Goal: Transaction & Acquisition: Obtain resource

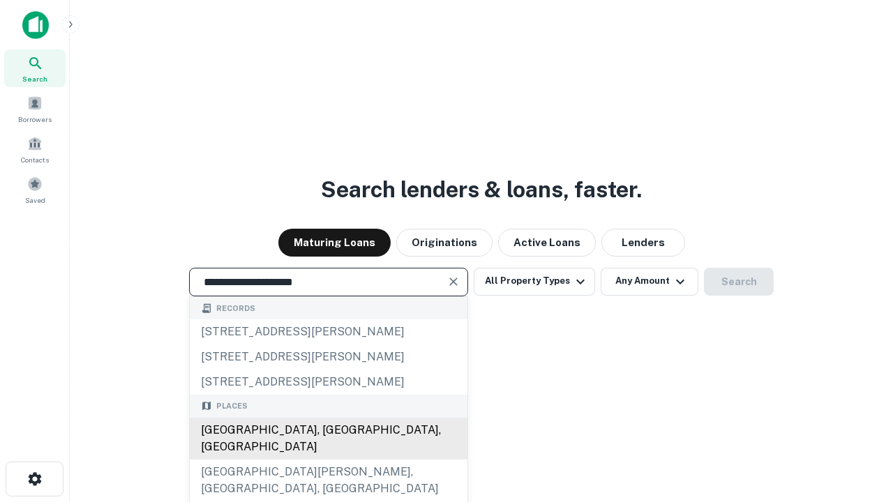
click at [328, 460] on div "[GEOGRAPHIC_DATA], [GEOGRAPHIC_DATA], [GEOGRAPHIC_DATA]" at bounding box center [329, 439] width 278 height 42
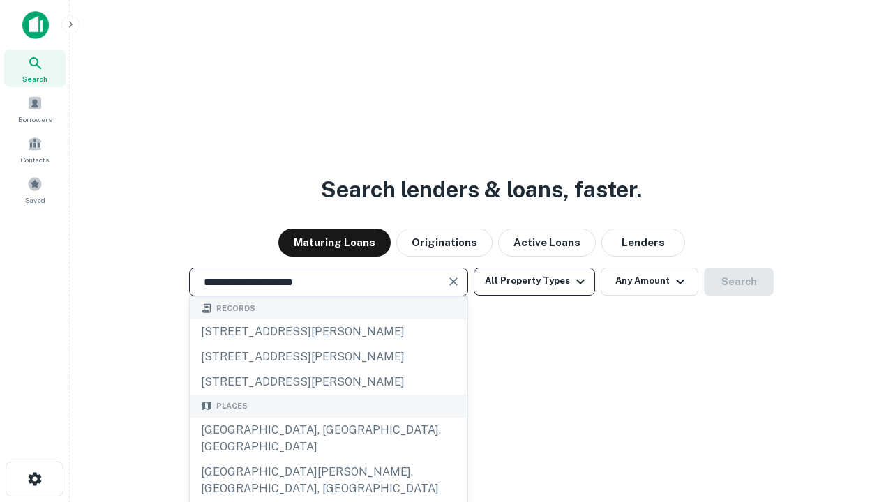
type input "**********"
click at [534, 281] on button "All Property Types" at bounding box center [534, 282] width 121 height 28
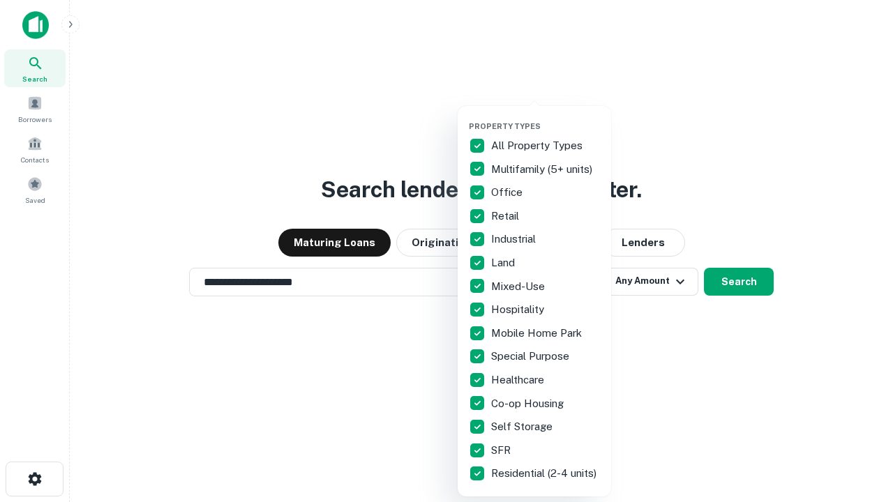
click at [545, 117] on button "button" at bounding box center [545, 117] width 153 height 1
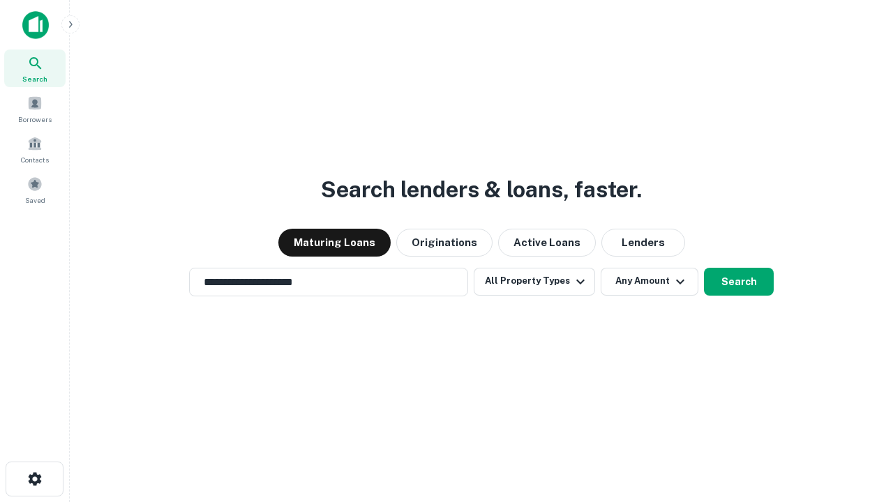
scroll to position [22, 0]
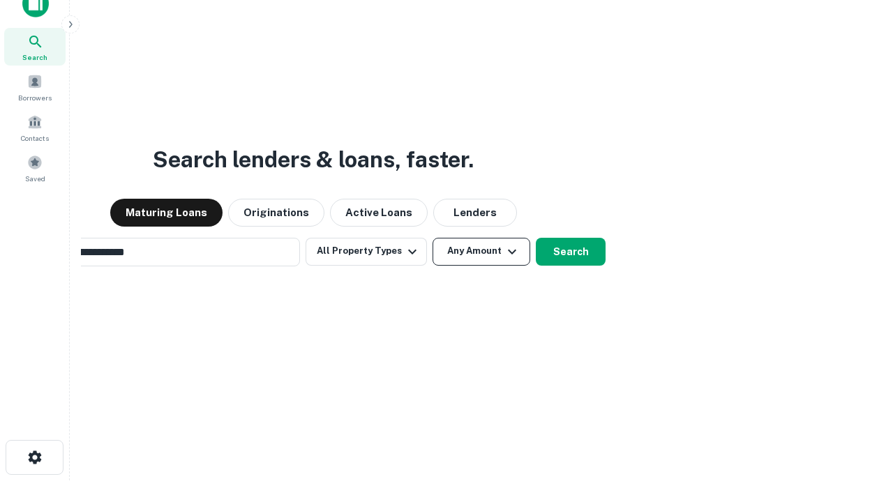
click at [432, 238] on button "Any Amount" at bounding box center [481, 252] width 98 height 28
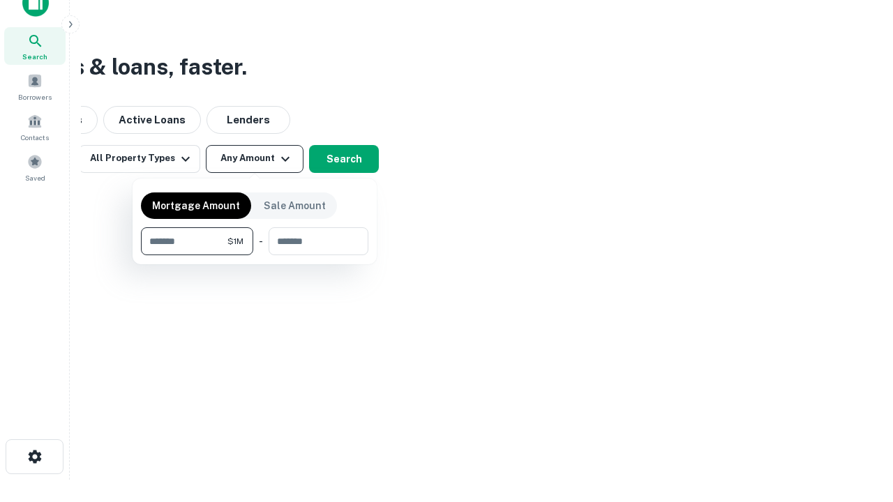
type input "*******"
click at [255, 255] on button "button" at bounding box center [254, 255] width 227 height 1
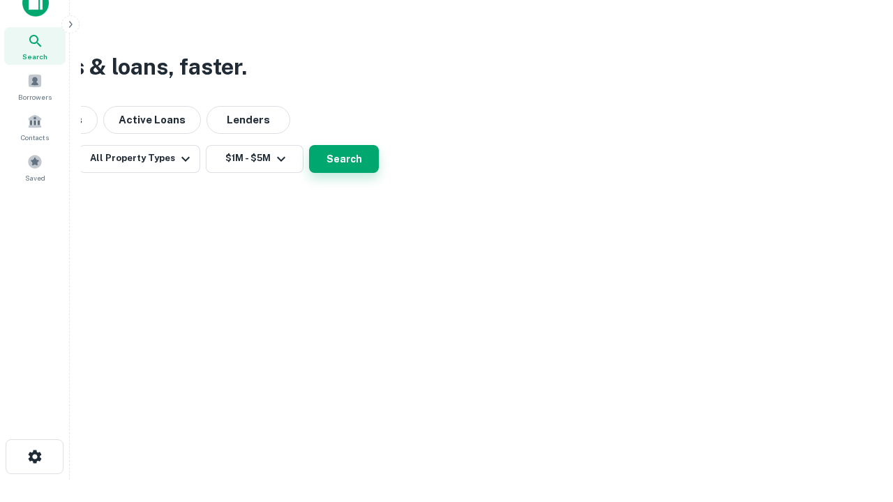
click at [379, 173] on button "Search" at bounding box center [344, 159] width 70 height 28
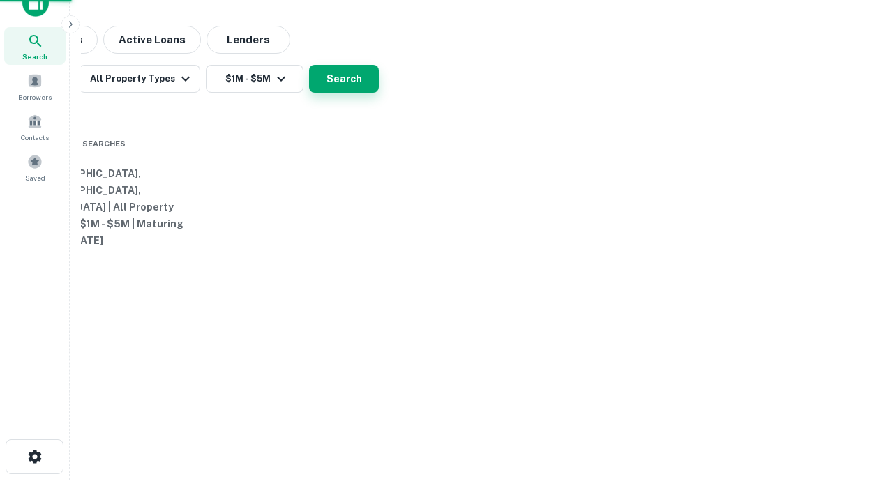
scroll to position [22, 0]
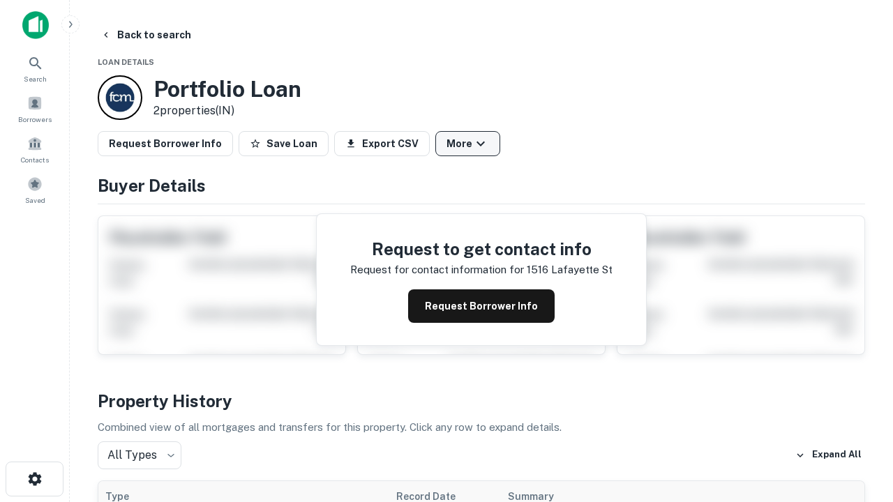
click at [467, 144] on button "More" at bounding box center [467, 143] width 65 height 25
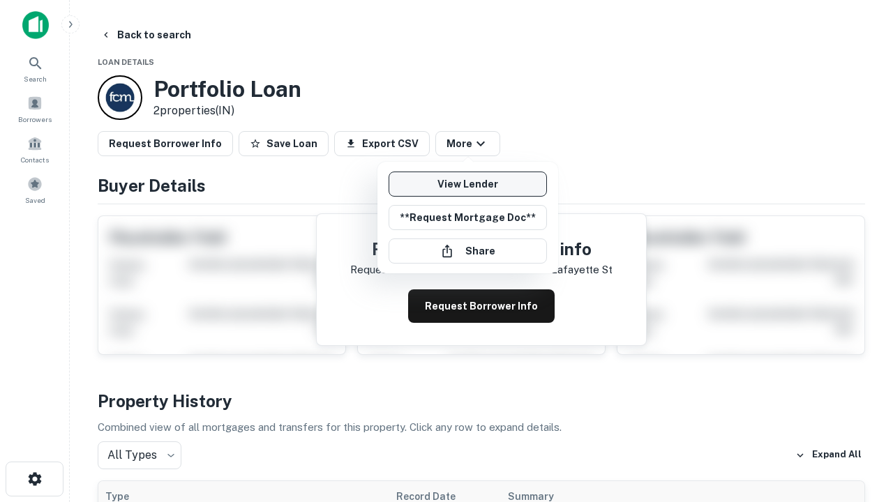
click at [467, 184] on link "View Lender" at bounding box center [468, 184] width 158 height 25
